Goal: Check status

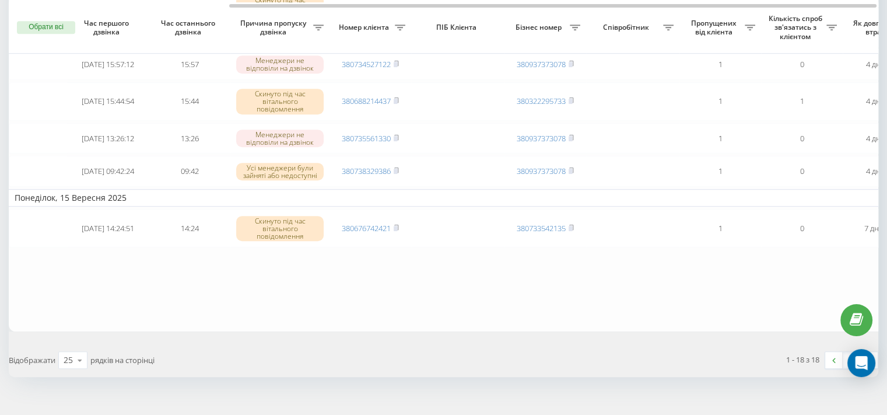
scroll to position [0, 290]
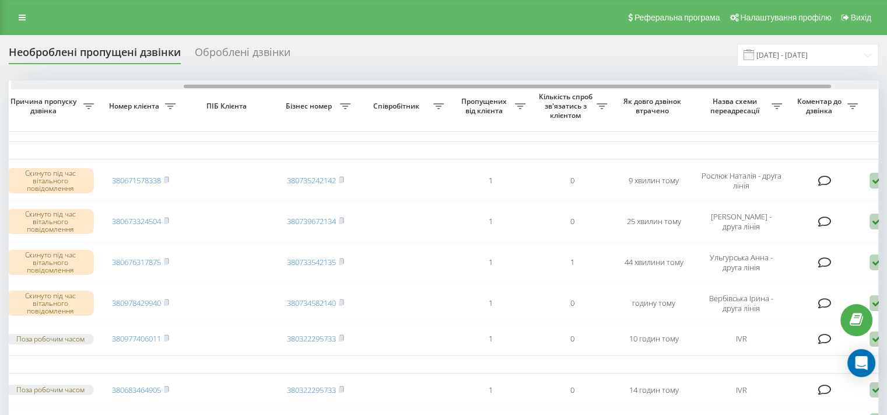
scroll to position [0, 232]
drag, startPoint x: 591, startPoint y: 86, endPoint x: 762, endPoint y: 77, distance: 171.2
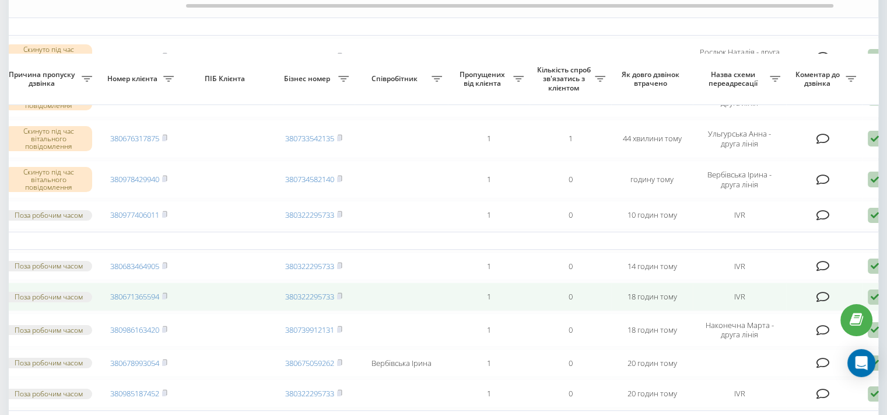
scroll to position [175, 0]
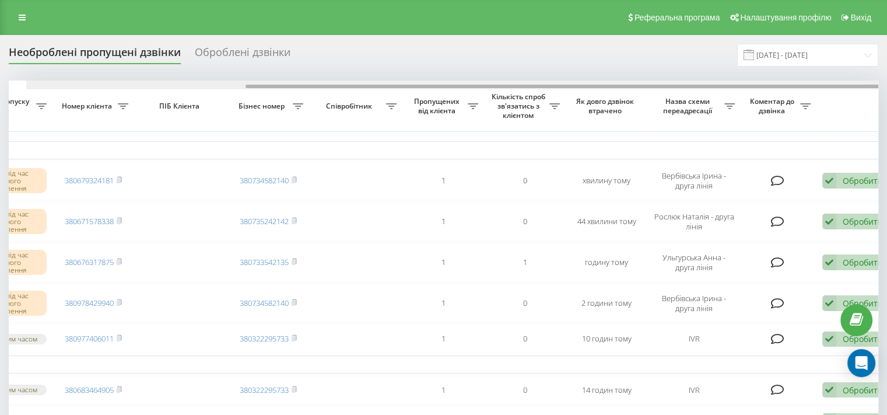
scroll to position [0, 296]
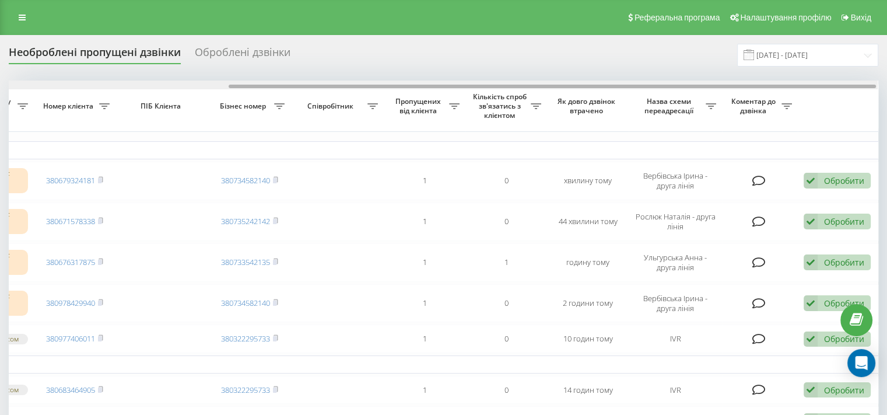
drag, startPoint x: 518, startPoint y: 86, endPoint x: 739, endPoint y: 74, distance: 220.8
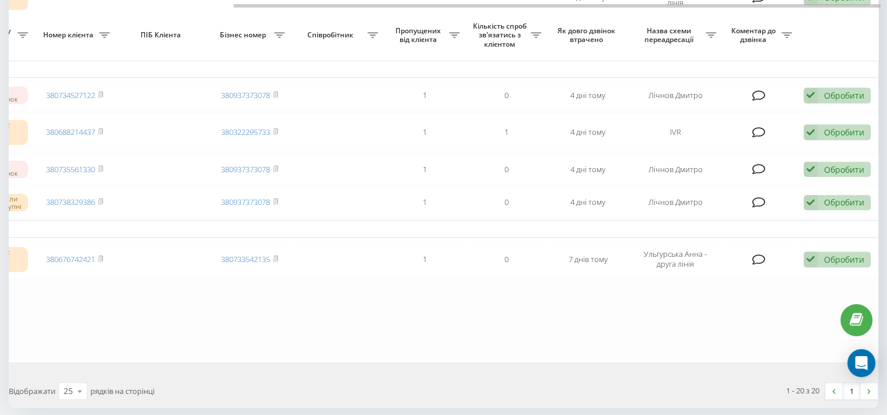
scroll to position [700, 0]
